Goal: Entertainment & Leisure: Consume media (video, audio)

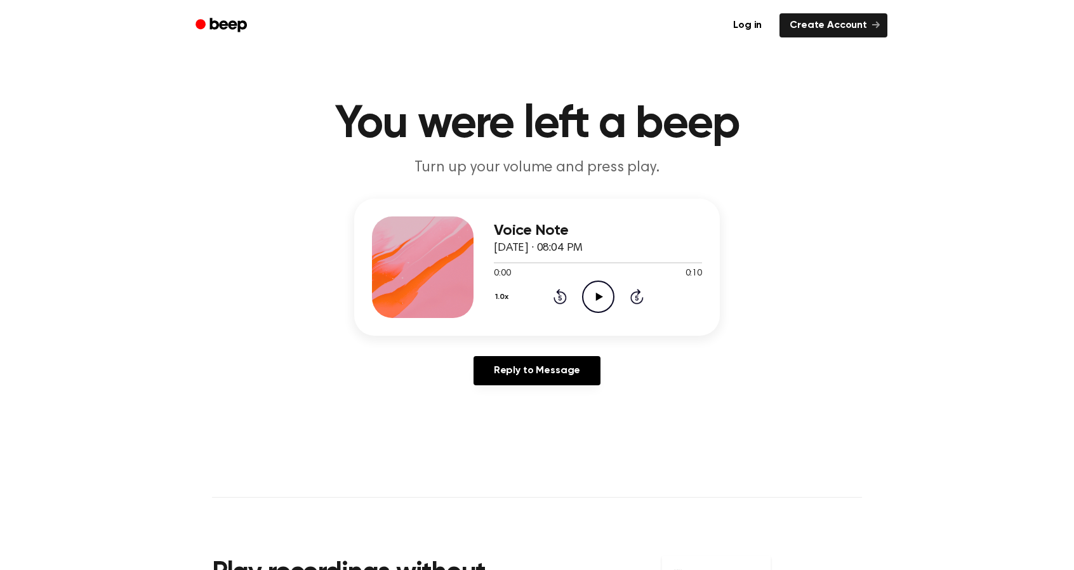
click at [582, 281] on icon "Play Audio" at bounding box center [598, 297] width 32 height 32
click at [457, 217] on div at bounding box center [423, 268] width 102 height 102
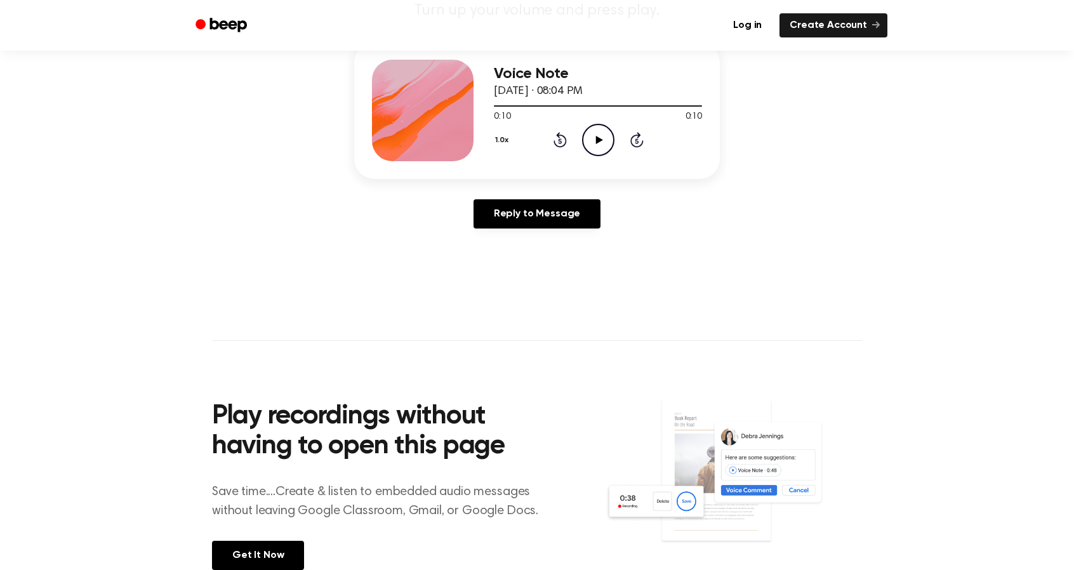
scroll to position [171, 0]
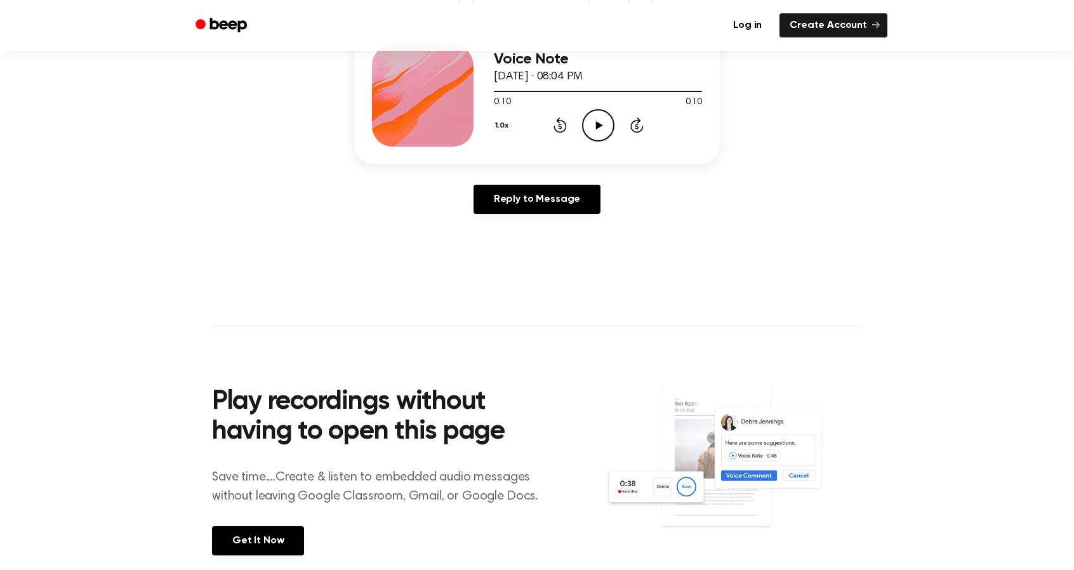
click at [605, 383] on img at bounding box center [733, 468] width 257 height 171
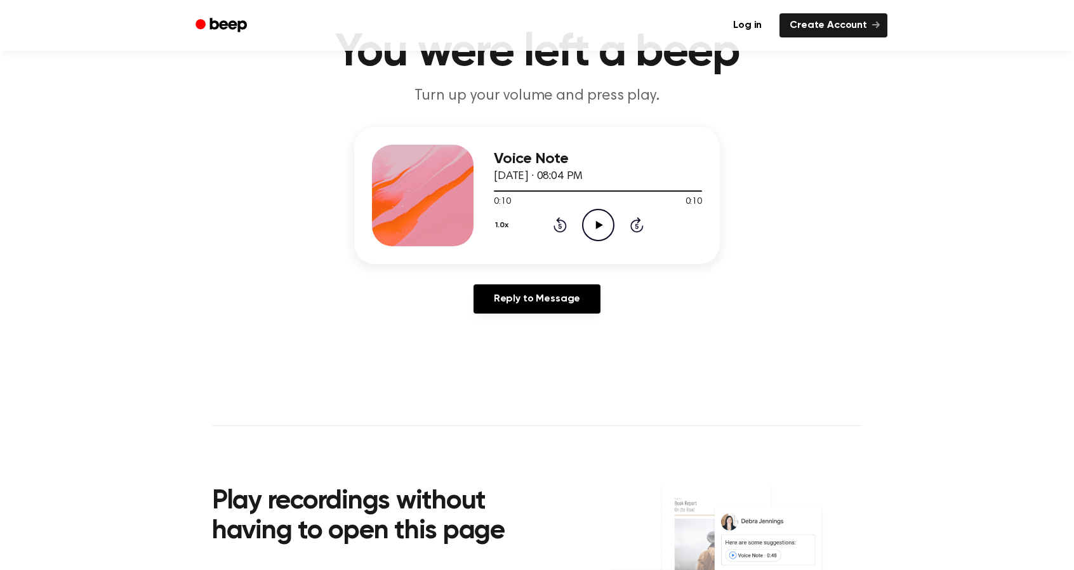
scroll to position [0, 0]
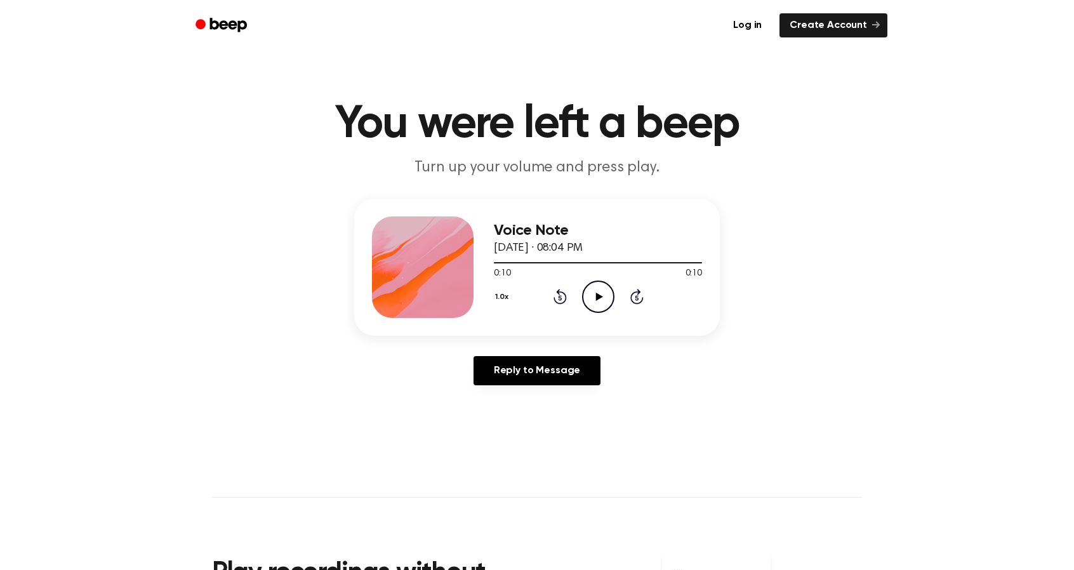
click at [554, 281] on div "1.0x Rewind 5 seconds Play Audio Skip 5 seconds" at bounding box center [598, 297] width 208 height 32
click at [553, 288] on icon "Rewind 5 seconds" at bounding box center [560, 296] width 14 height 17
click at [584, 281] on icon "Play Audio" at bounding box center [598, 297] width 32 height 32
click at [553, 288] on icon "Rewind 5 seconds" at bounding box center [560, 296] width 14 height 17
click at [484, 157] on p "Turn up your volume and press play." at bounding box center [537, 167] width 488 height 21
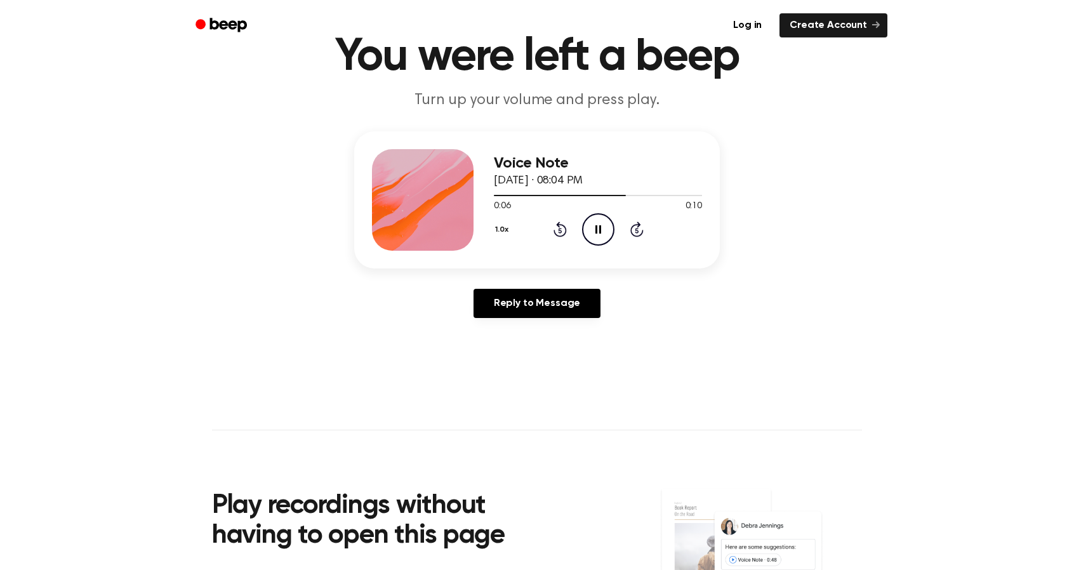
scroll to position [171, 0]
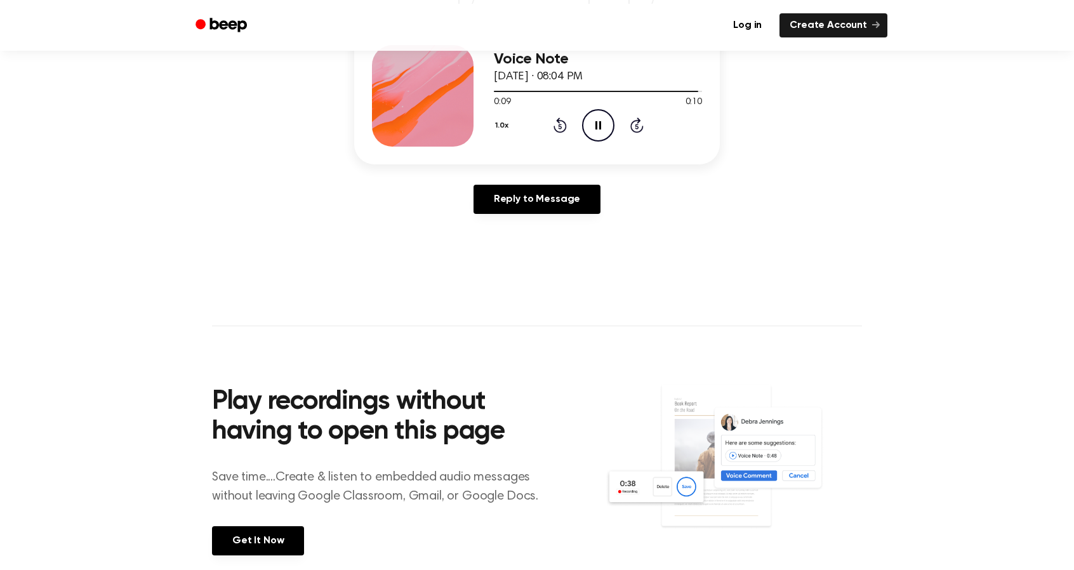
click at [605, 383] on img at bounding box center [733, 468] width 257 height 171
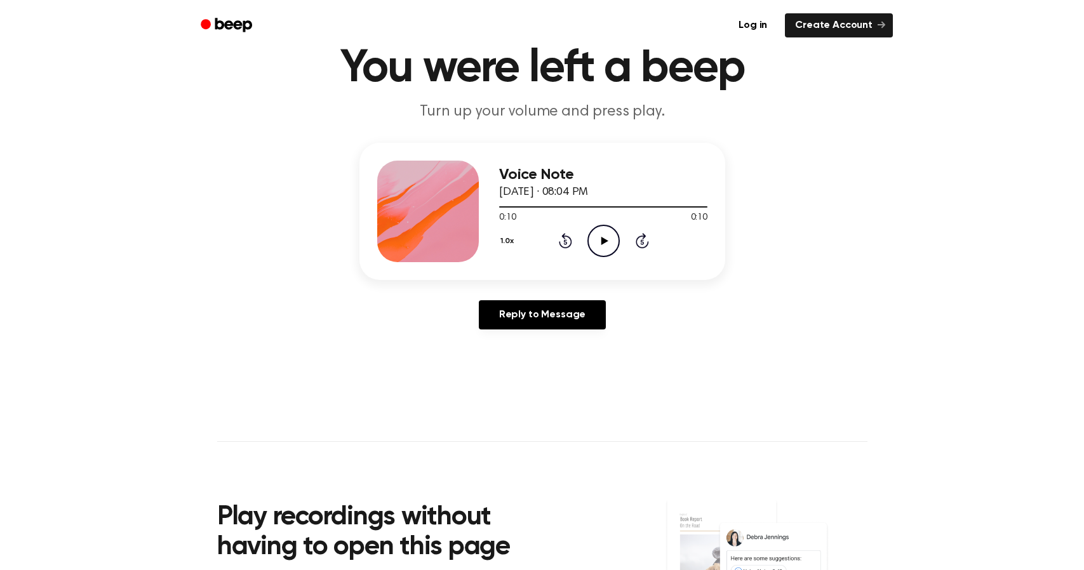
scroll to position [0, 0]
